Goal: Transaction & Acquisition: Purchase product/service

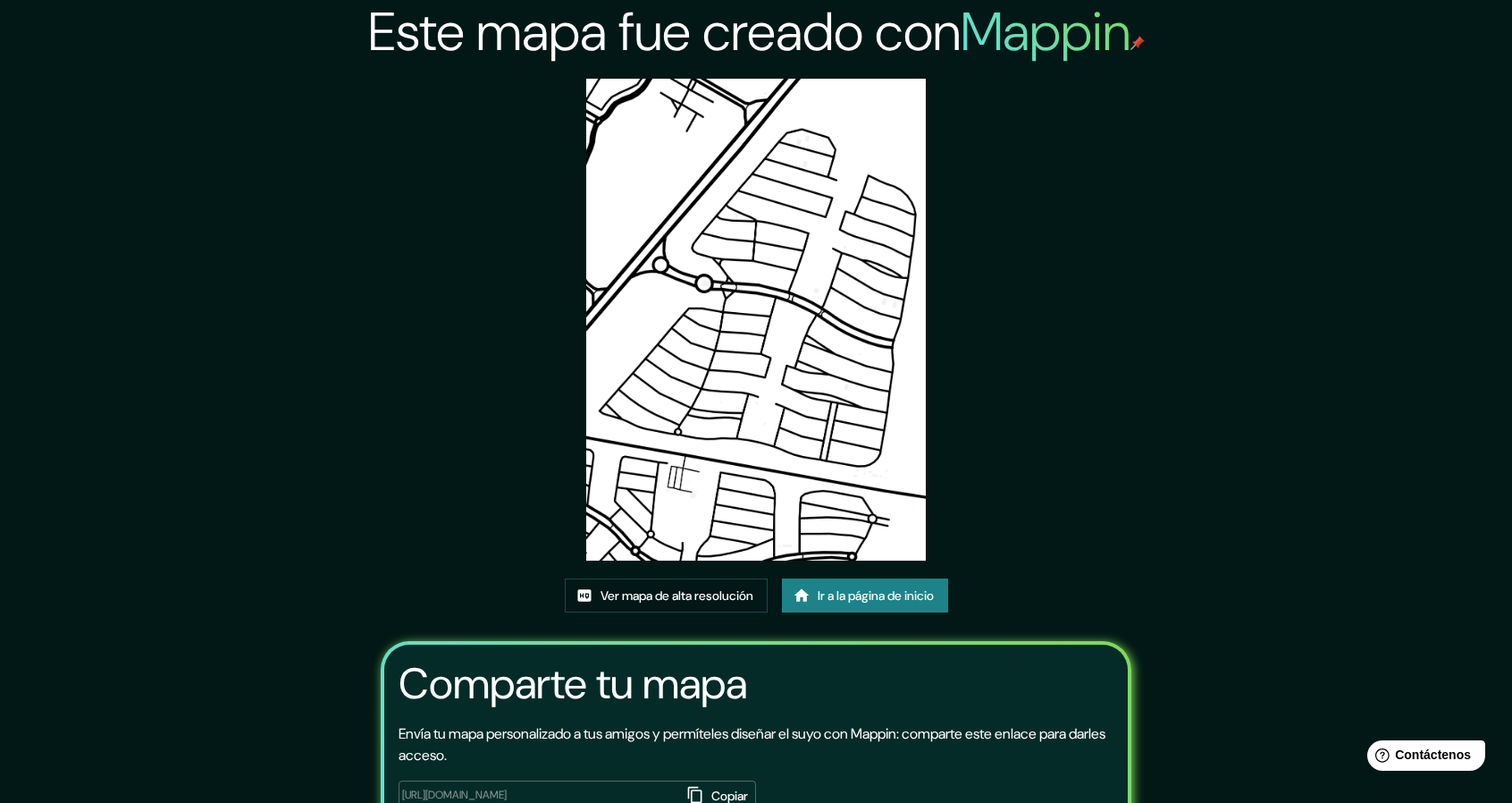
click at [897, 598] on font "Ir a la página de inicio" at bounding box center [875, 596] width 116 height 16
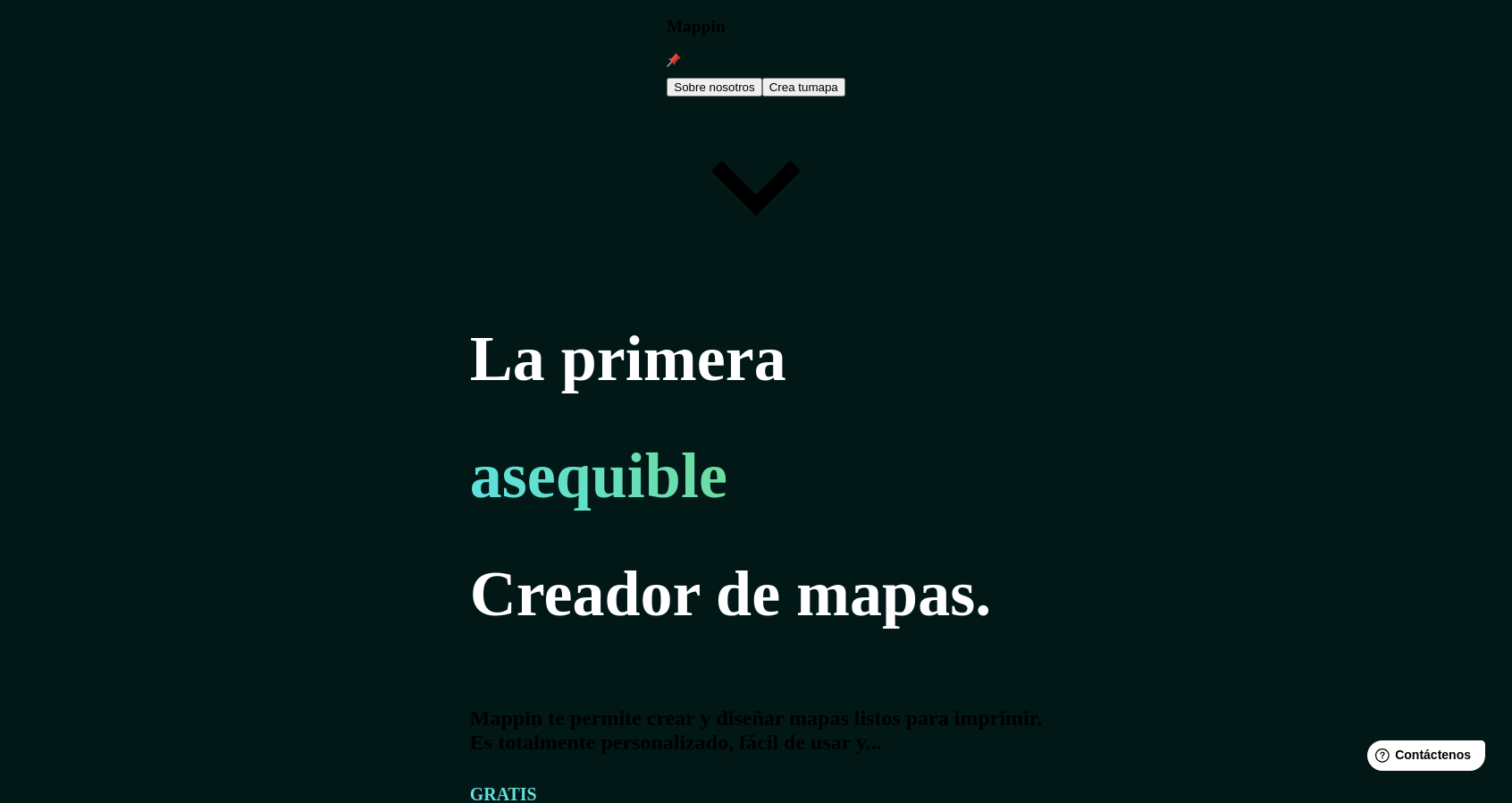
type input "can"
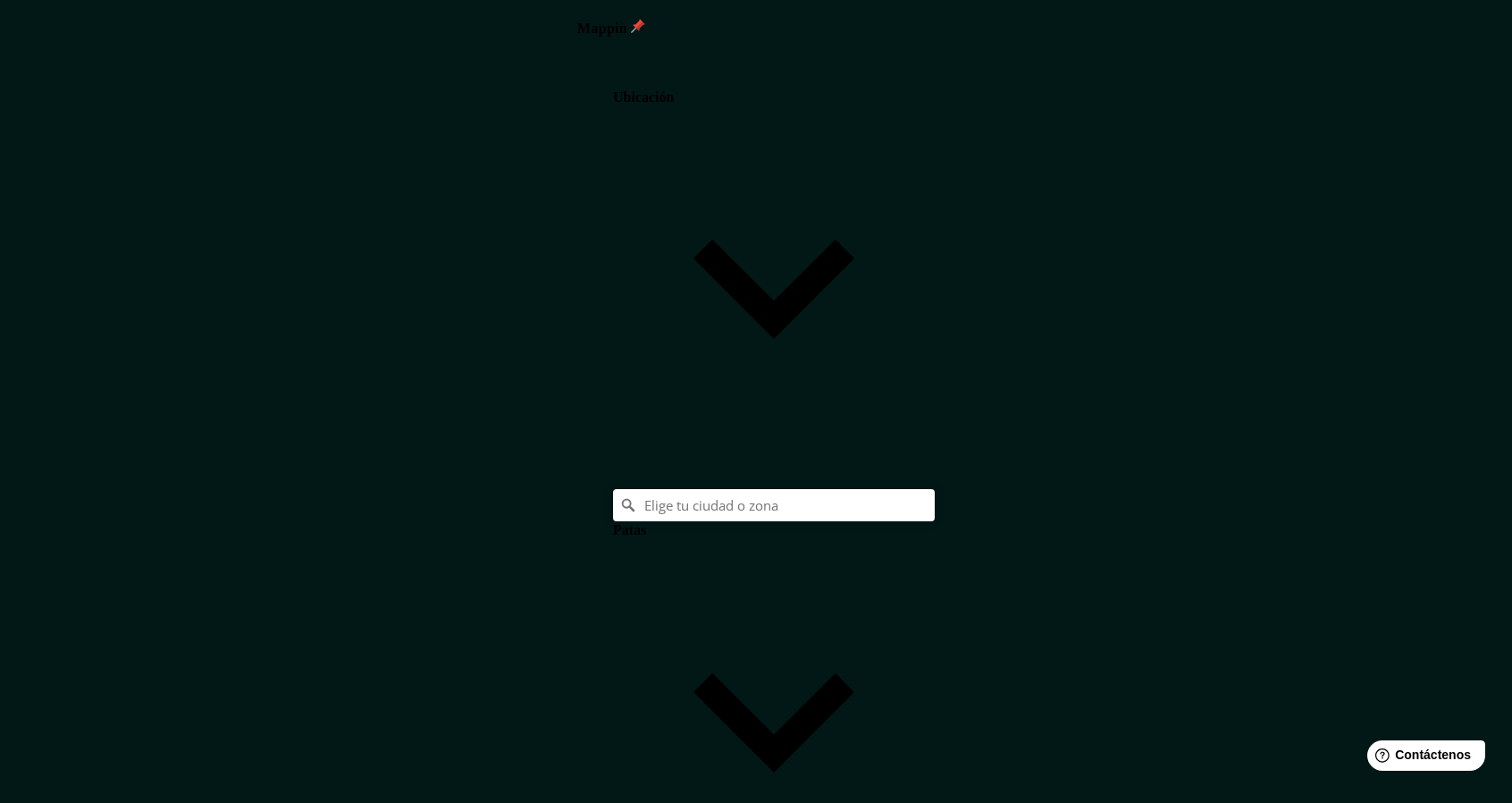
scroll to position [28, 0]
